Goal: Task Accomplishment & Management: Complete application form

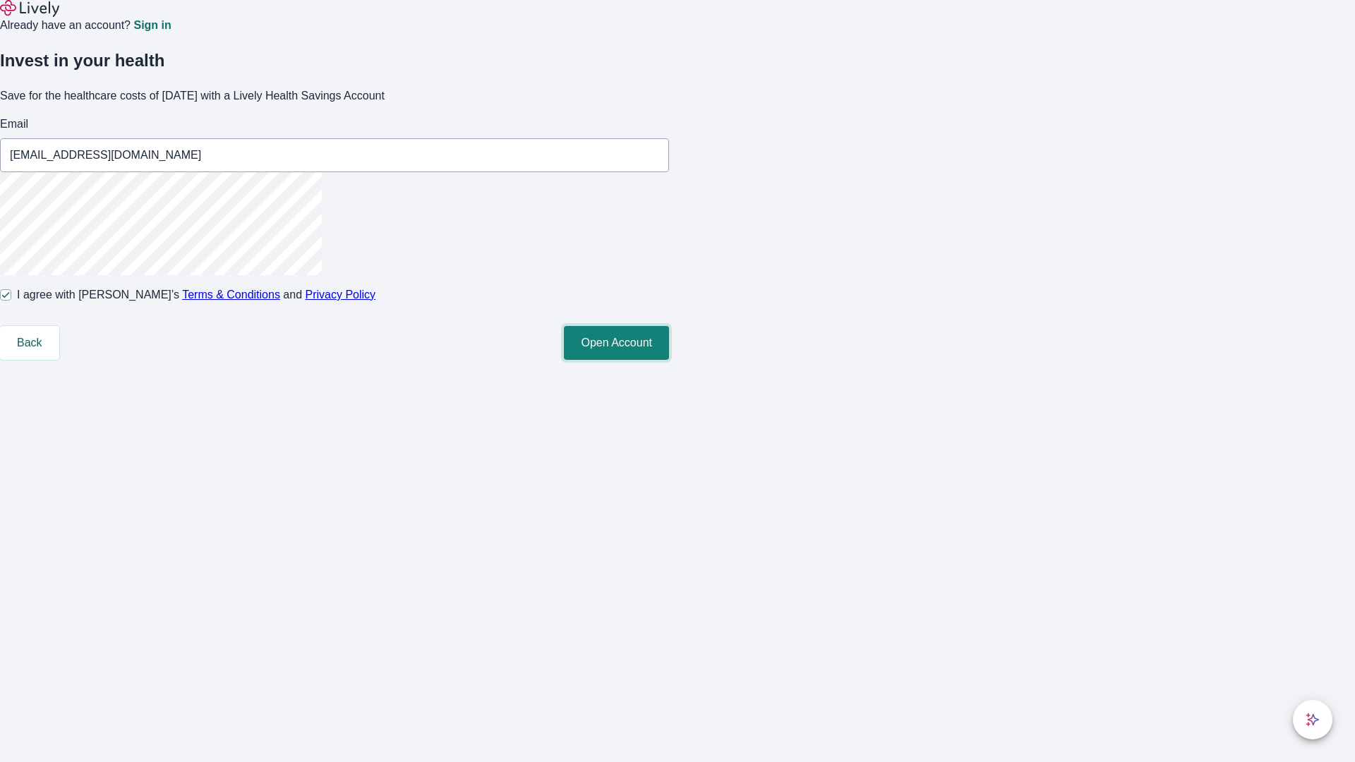
click at [669, 360] on button "Open Account" at bounding box center [616, 343] width 105 height 34
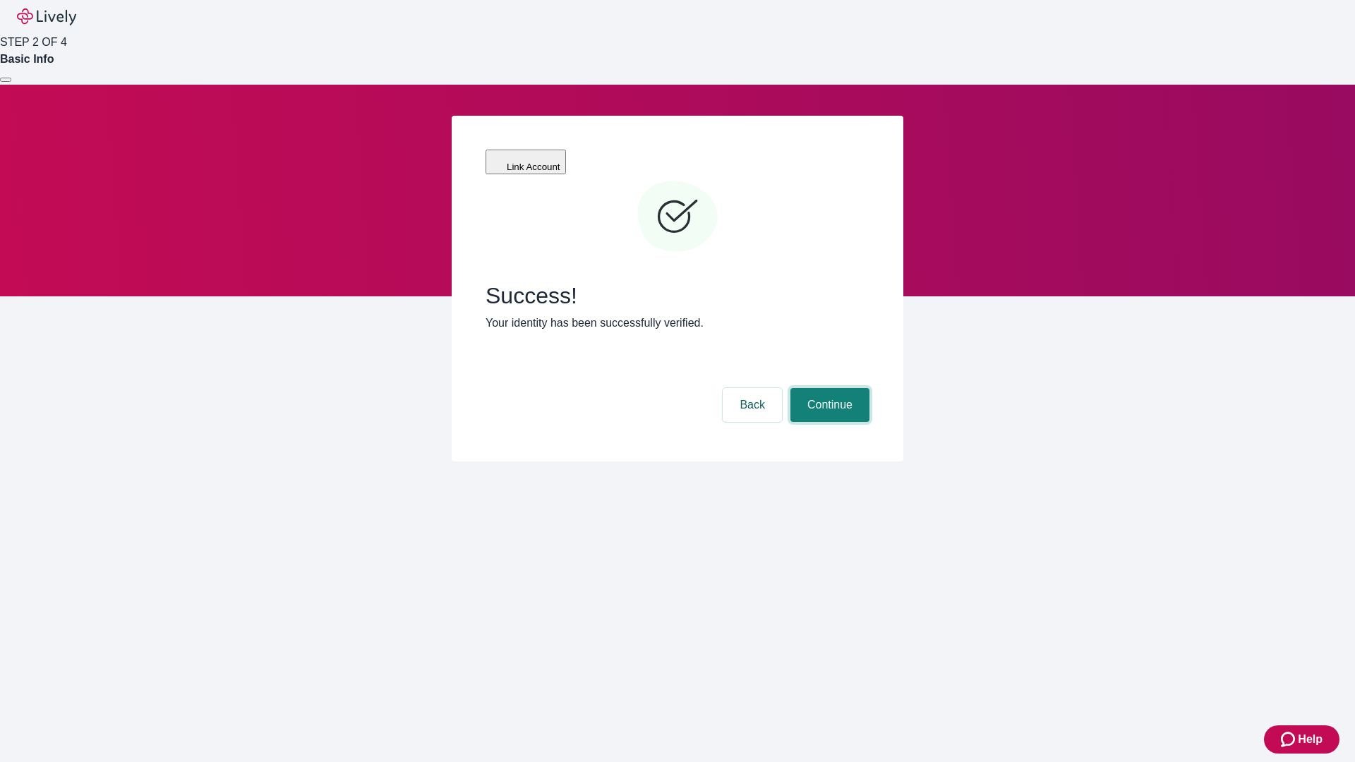
click at [828, 388] on button "Continue" at bounding box center [829, 405] width 79 height 34
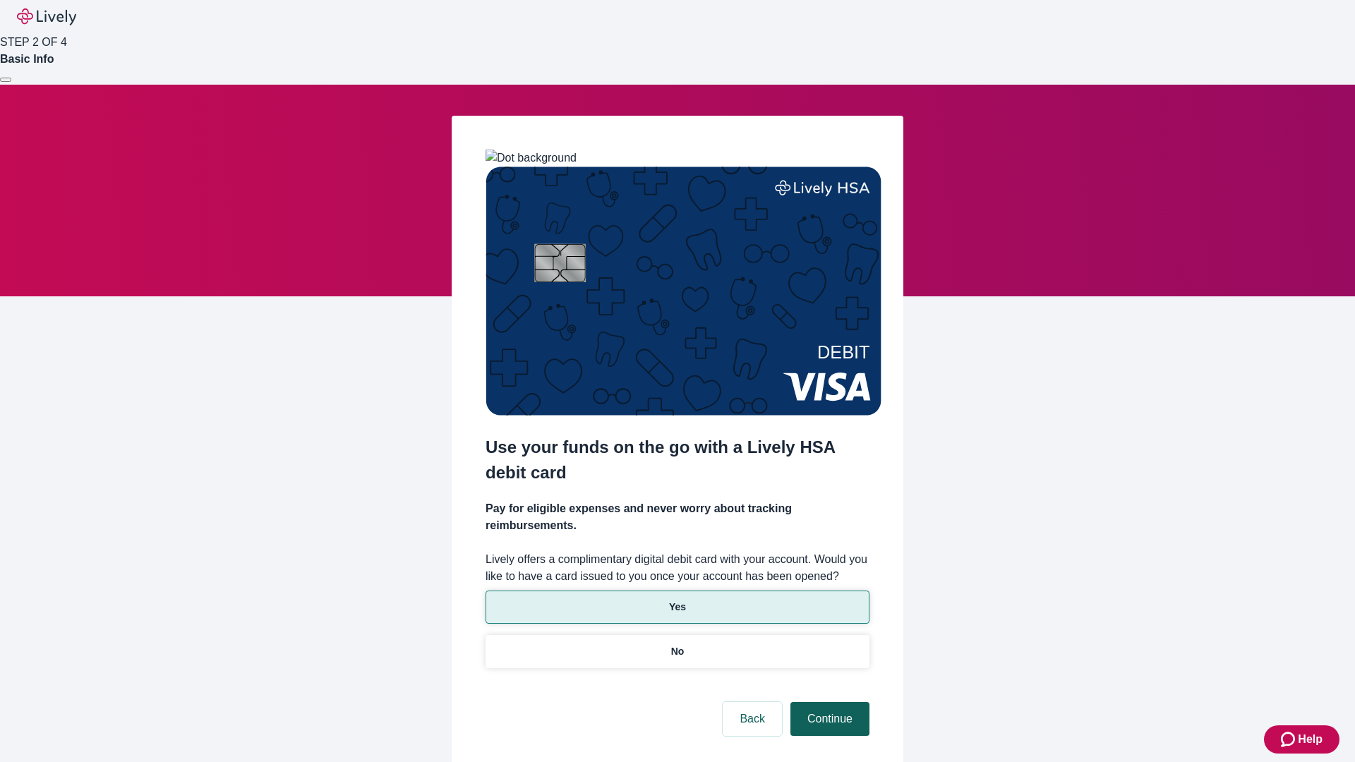
click at [677, 600] on p "Yes" at bounding box center [677, 607] width 17 height 15
click at [828, 702] on button "Continue" at bounding box center [829, 719] width 79 height 34
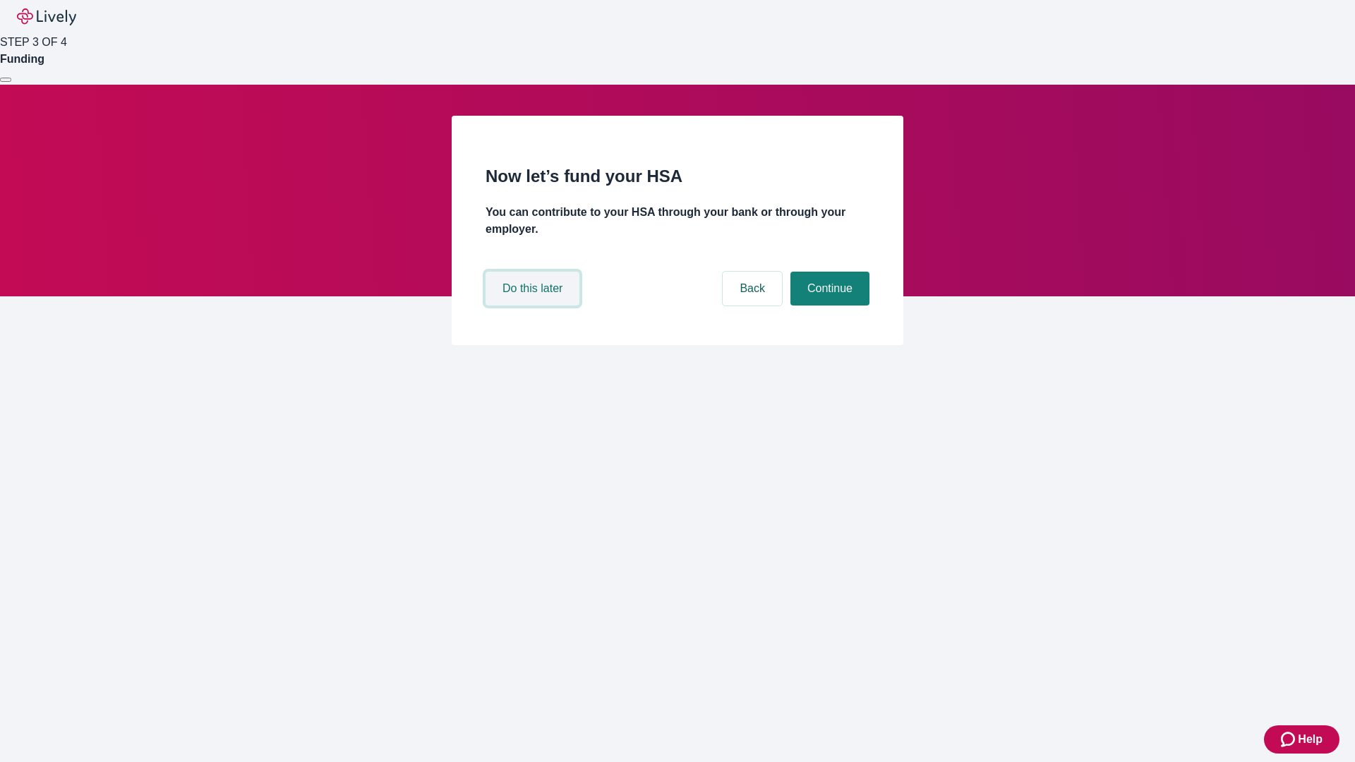
click at [534, 306] on button "Do this later" at bounding box center [532, 289] width 94 height 34
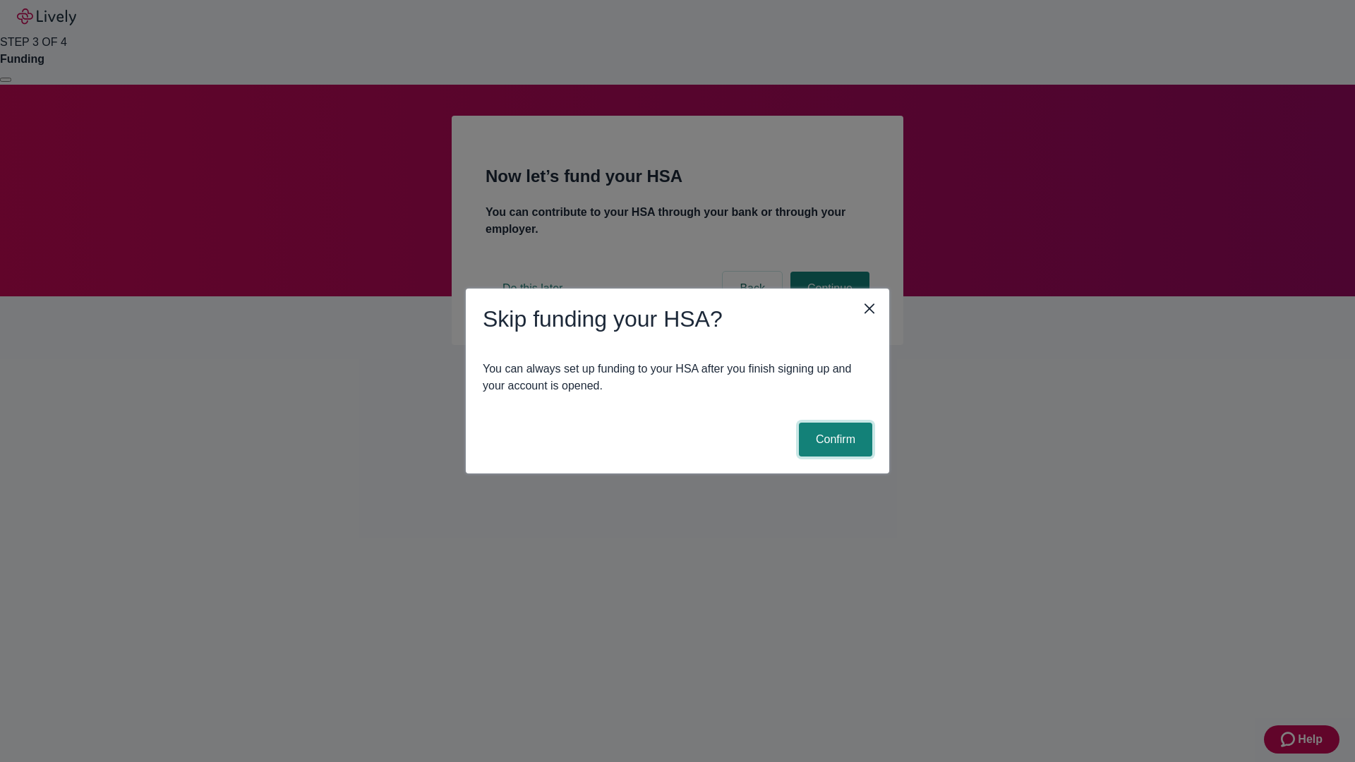
click at [833, 440] on button "Confirm" at bounding box center [835, 440] width 73 height 34
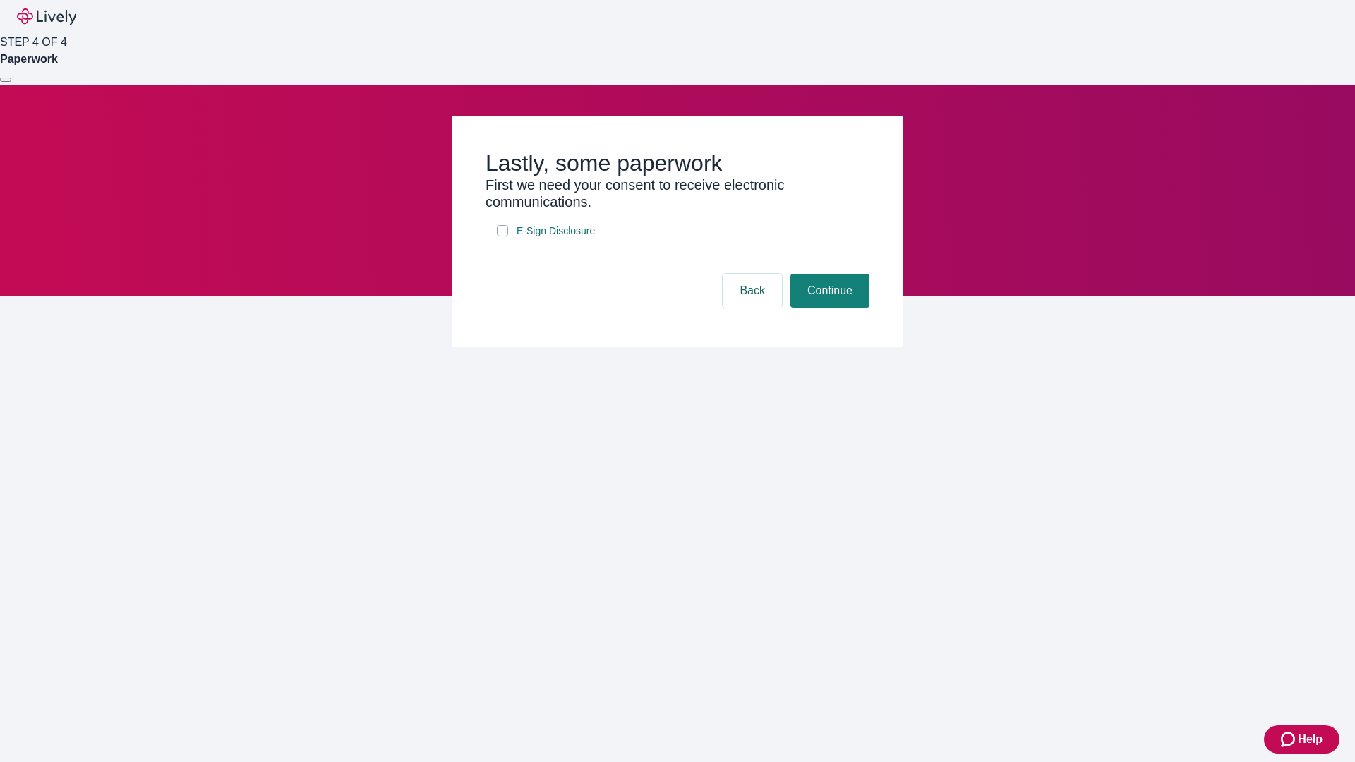
click at [502, 236] on input "E-Sign Disclosure" at bounding box center [502, 230] width 11 height 11
checkbox input "true"
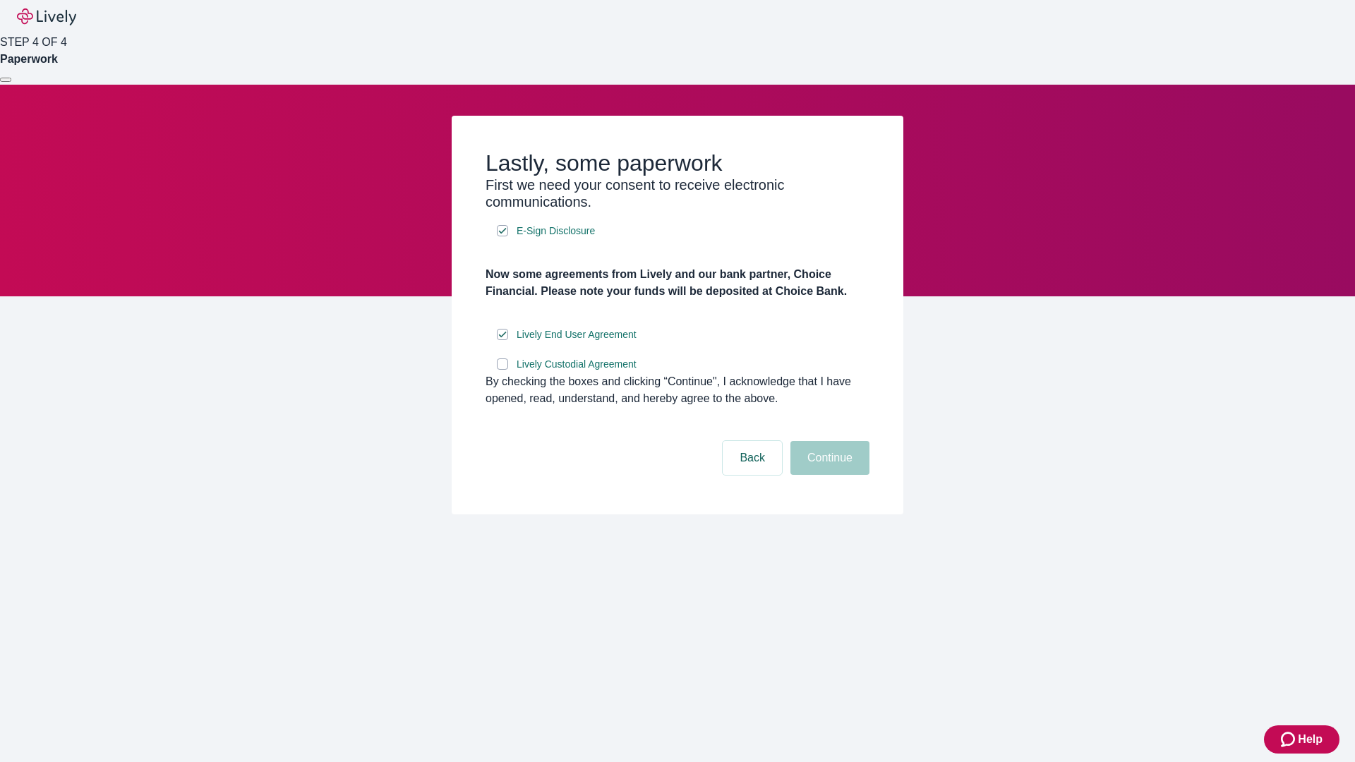
click at [502, 370] on input "Lively Custodial Agreement" at bounding box center [502, 363] width 11 height 11
checkbox input "true"
click at [828, 475] on button "Continue" at bounding box center [829, 458] width 79 height 34
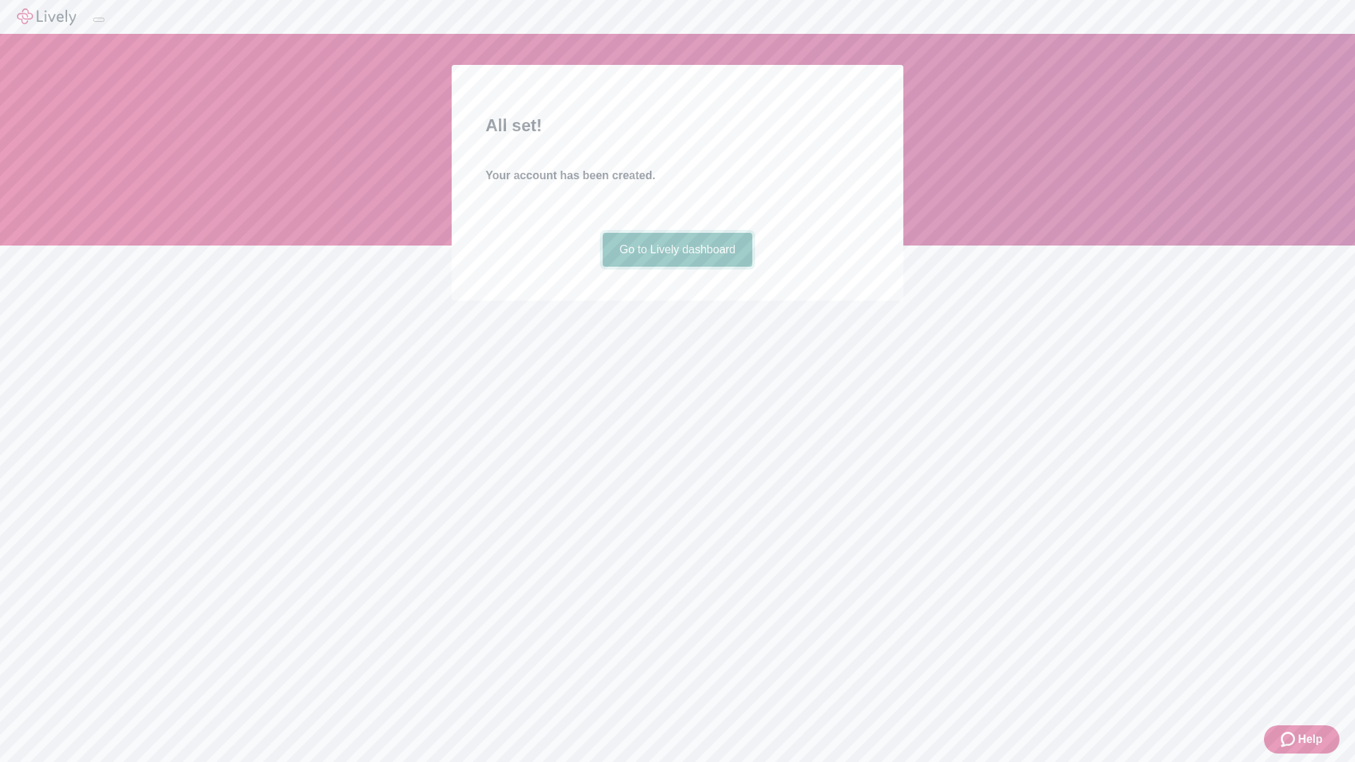
click at [677, 267] on link "Go to Lively dashboard" at bounding box center [678, 250] width 150 height 34
